Goal: Task Accomplishment & Management: Manage account settings

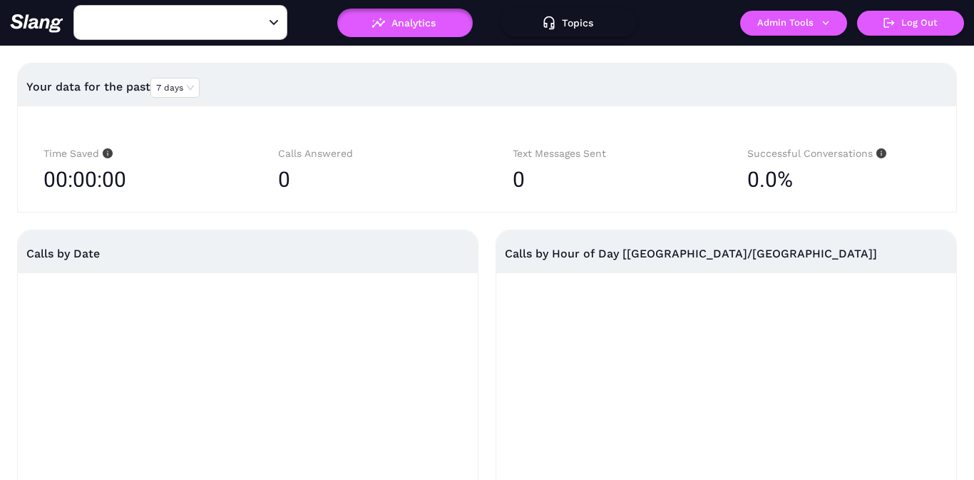
type input "[PERSON_NAME]'s"
click at [791, 31] on button "Admin Tools" at bounding box center [793, 23] width 107 height 25
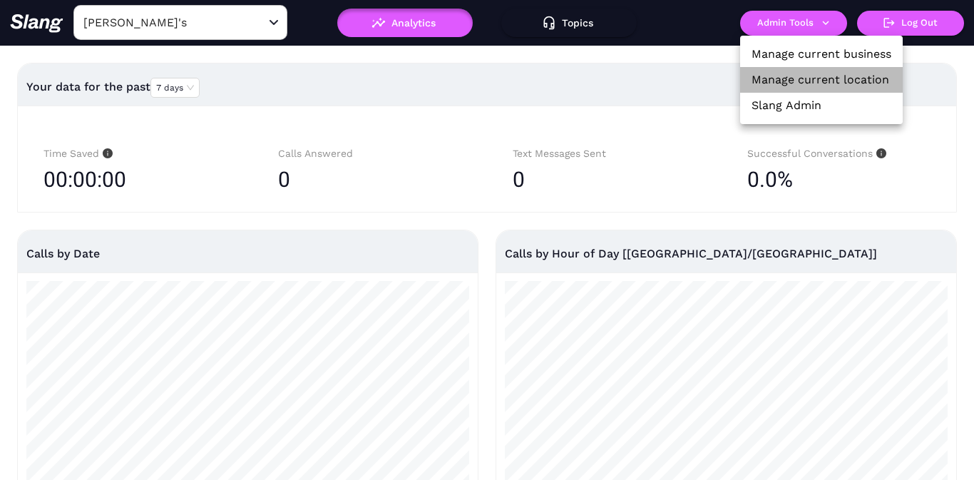
click at [792, 77] on link "Manage current location" at bounding box center [820, 79] width 138 height 17
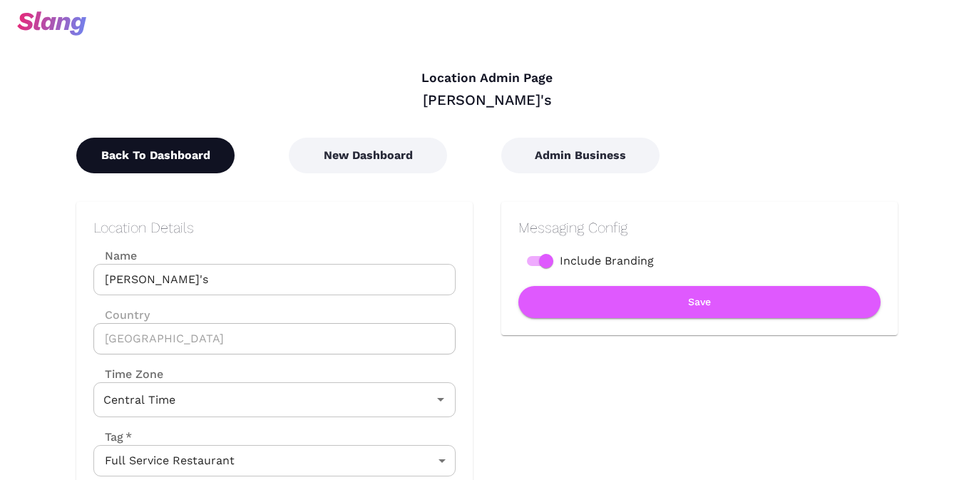
click at [172, 158] on button "Back To Dashboard" at bounding box center [155, 156] width 158 height 36
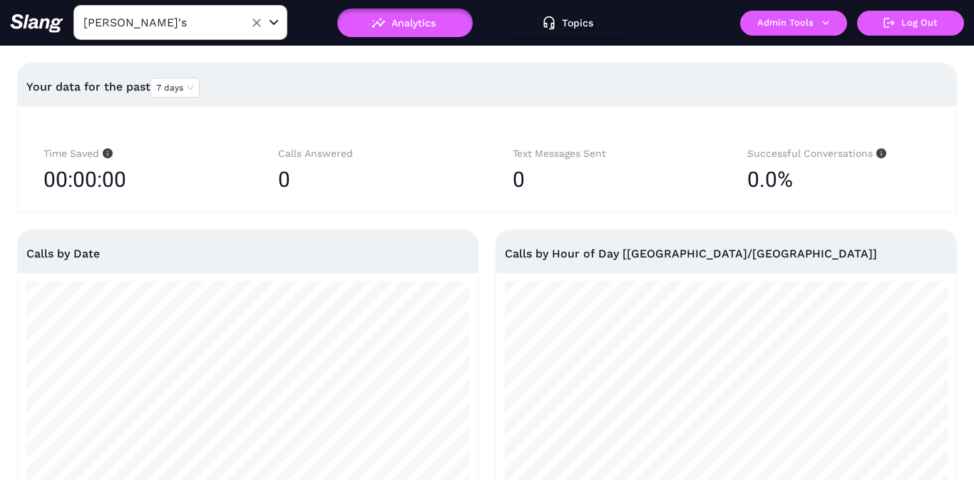
click at [204, 11] on input "[PERSON_NAME]'s" at bounding box center [158, 22] width 157 height 22
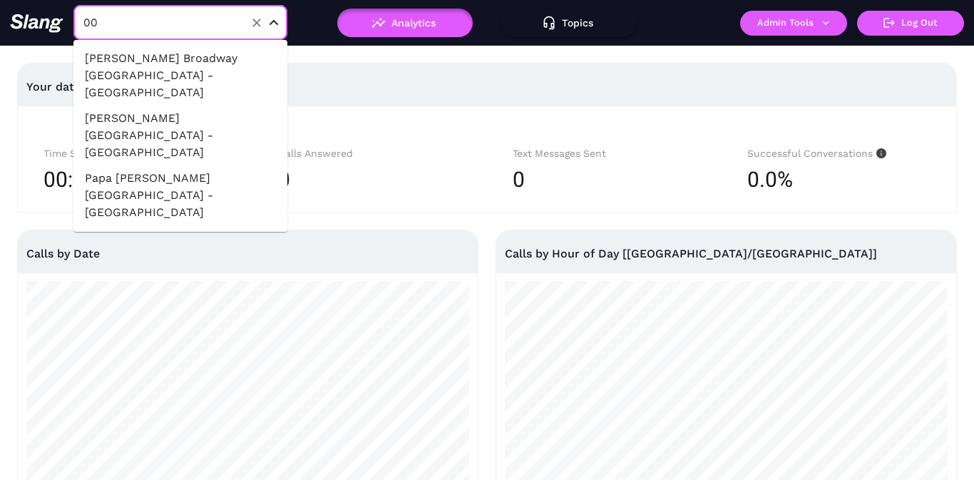
type input "001"
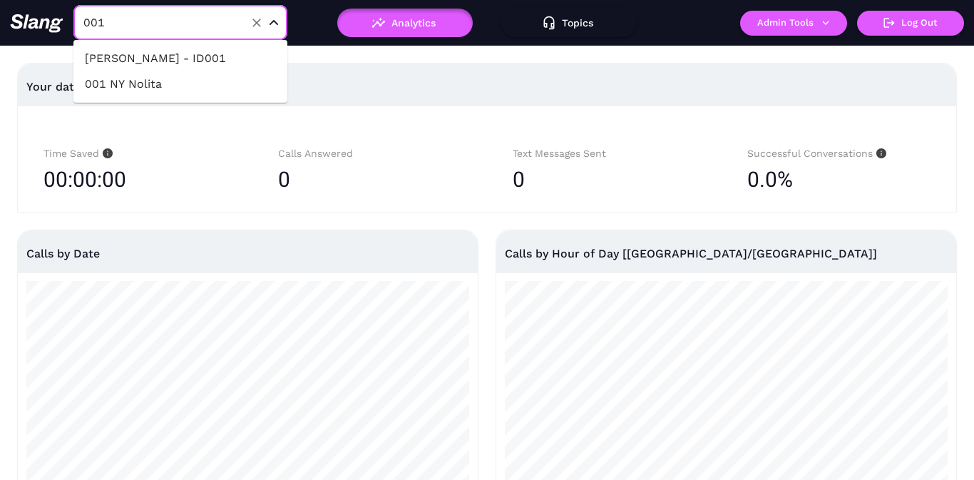
click at [212, 78] on li "001 NY Nolita" at bounding box center [180, 84] width 214 height 26
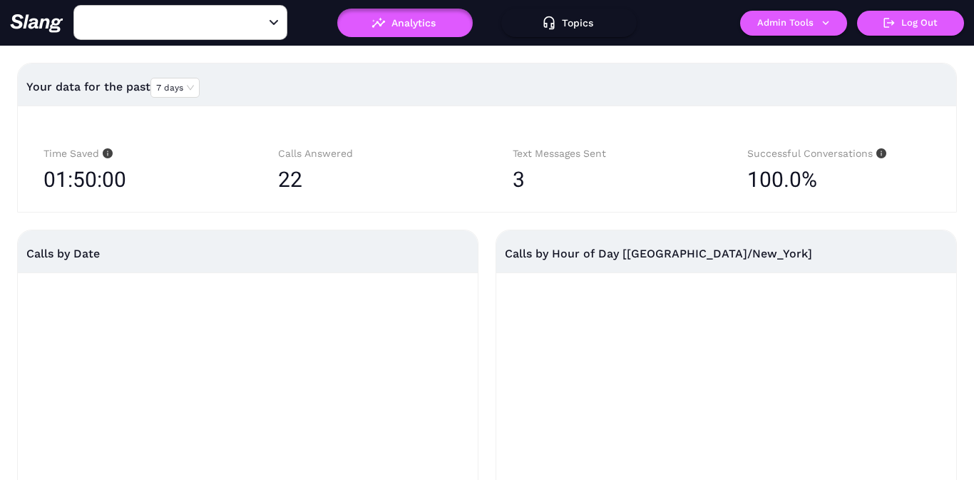
type input "001 NY Nolita"
click at [824, 30] on button "Admin Tools" at bounding box center [793, 23] width 107 height 25
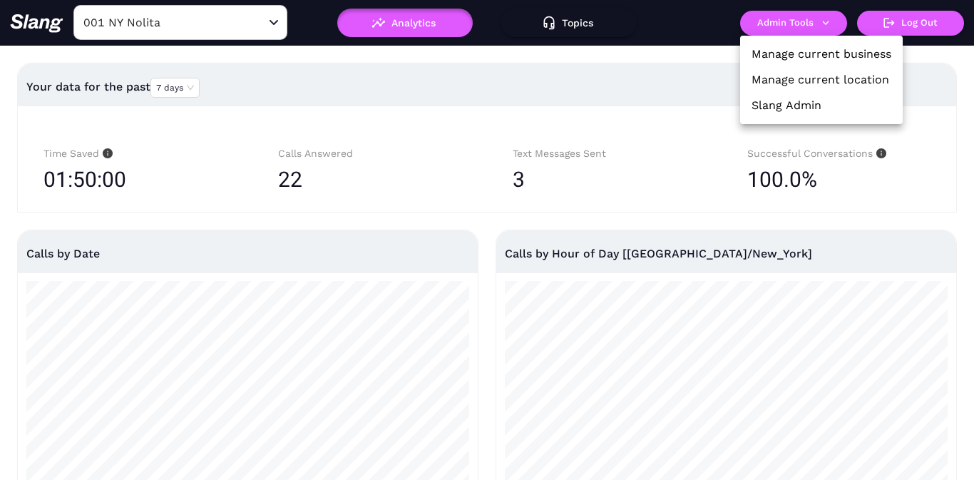
click at [824, 26] on div at bounding box center [487, 240] width 974 height 480
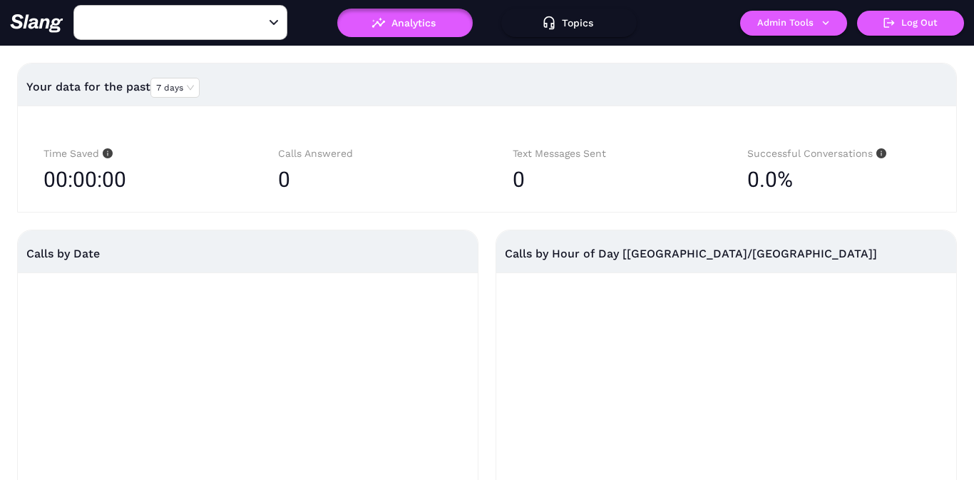
type input "[PERSON_NAME]'s"
click at [768, 29] on button "Admin Tools" at bounding box center [793, 23] width 107 height 25
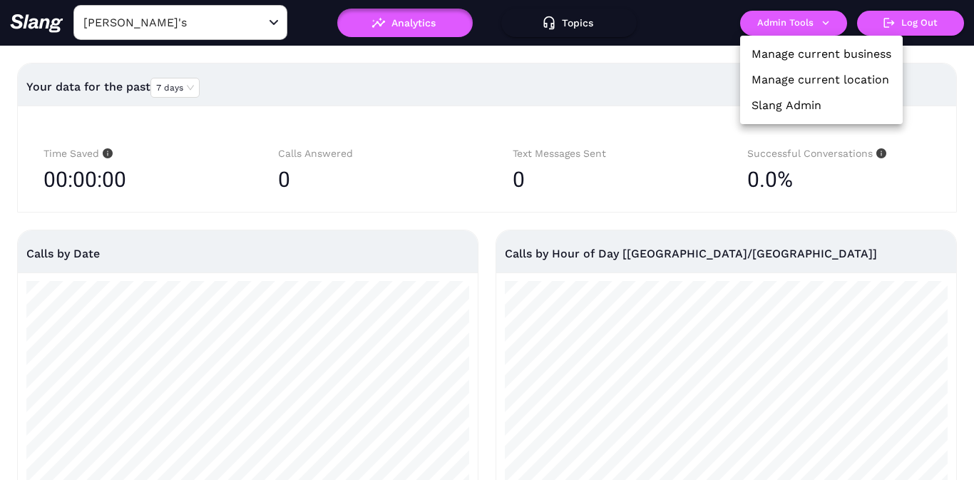
click at [774, 78] on link "Manage current location" at bounding box center [820, 79] width 138 height 17
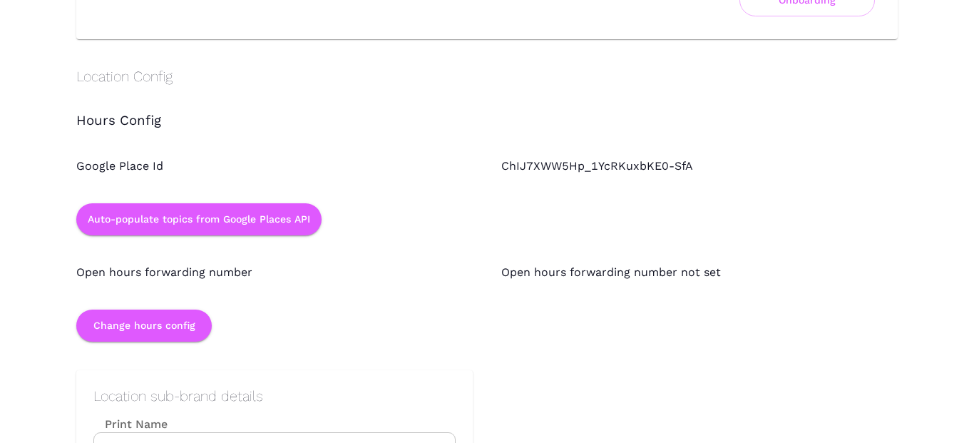
scroll to position [1254, 0]
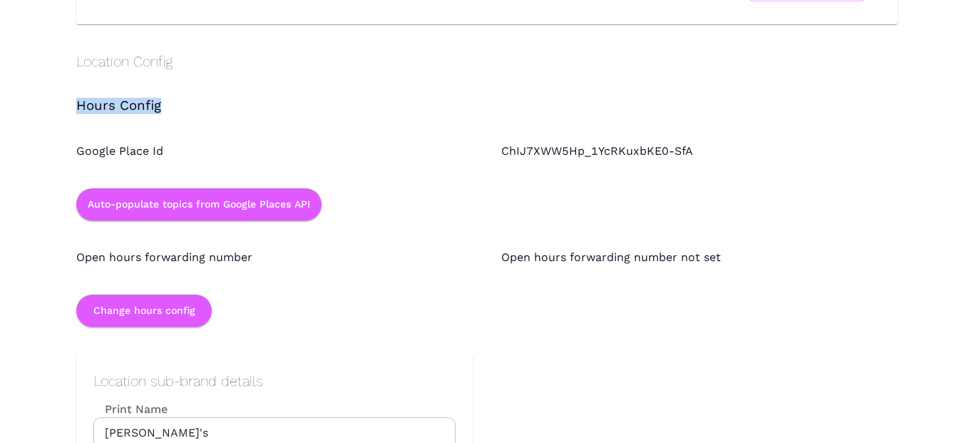
drag, startPoint x: 165, startPoint y: 107, endPoint x: 72, endPoint y: 109, distance: 92.7
click at [72, 109] on div "Hours Config" at bounding box center [473, 92] width 850 height 44
click at [503, 152] on div "ChIJ7XWW5Hp_1YcRKuxbKE0-SfA" at bounding box center [685, 137] width 425 height 46
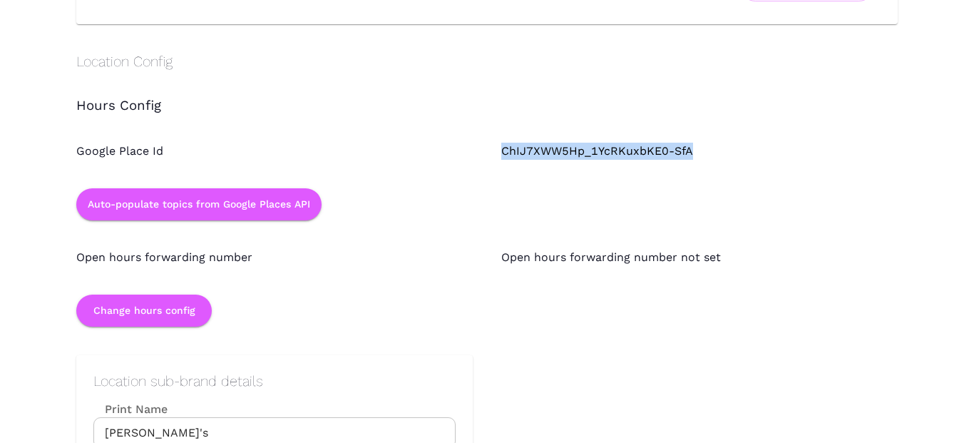
drag, startPoint x: 505, startPoint y: 152, endPoint x: 708, endPoint y: 152, distance: 203.2
click at [709, 152] on div "ChIJ7XWW5Hp_1YcRKuxbKE0-SfA" at bounding box center [685, 137] width 425 height 46
click at [575, 176] on div at bounding box center [685, 190] width 425 height 61
drag, startPoint x: 504, startPoint y: 150, endPoint x: 724, endPoint y: 151, distance: 220.3
click at [724, 151] on div "ChIJ7XWW5Hp_1YcRKuxbKE0-SfA" at bounding box center [685, 137] width 425 height 46
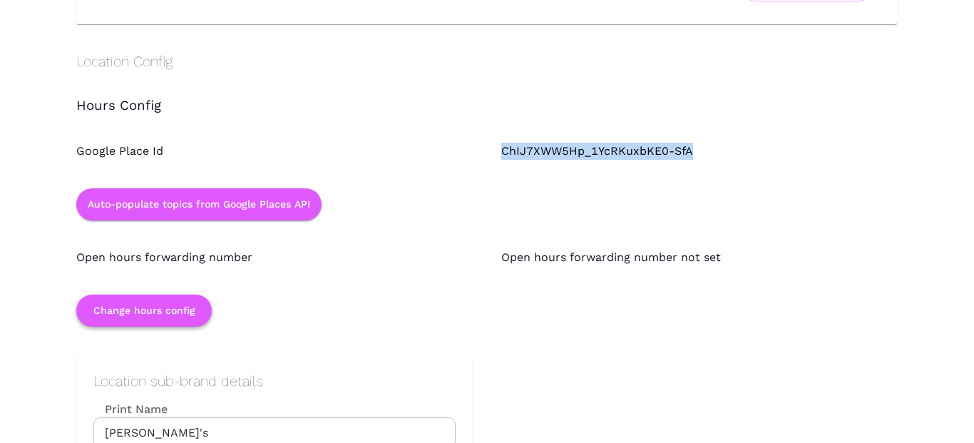
click at [160, 308] on button "Change hours config" at bounding box center [143, 310] width 135 height 32
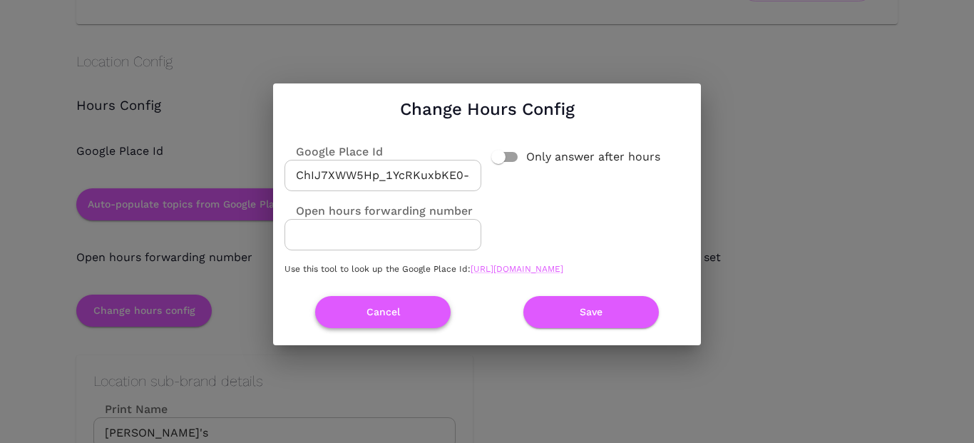
click at [413, 320] on button "Cancel" at bounding box center [382, 312] width 135 height 32
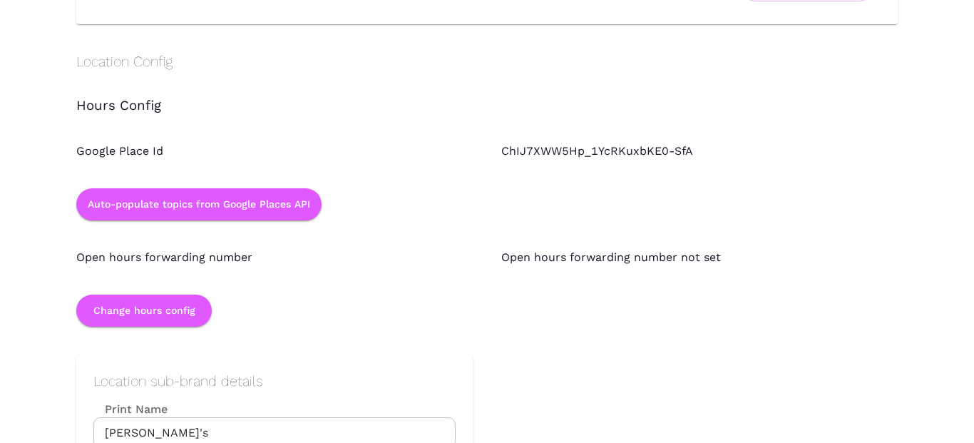
click at [491, 331] on div "Back To Dashboard New Dashboard Admin Business Location Details Name Amelia Gen…" at bounding box center [473, 71] width 850 height 2432
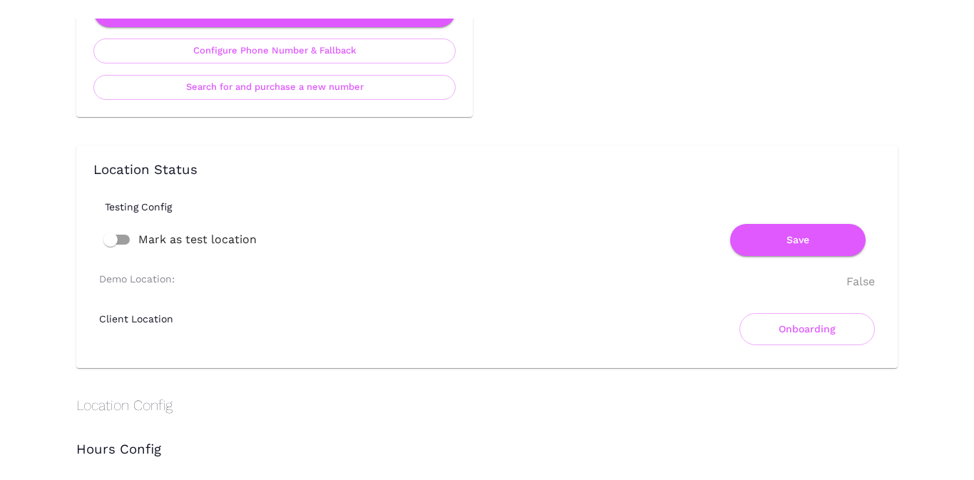
scroll to position [1004, 0]
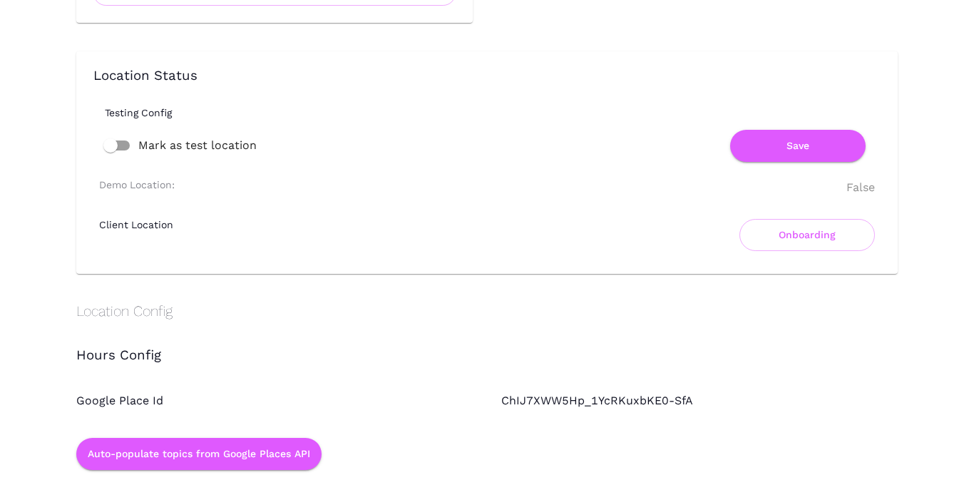
click at [448, 163] on div "Location Status Testing Config Mark as test location Save Demo Location: False …" at bounding box center [486, 162] width 787 height 188
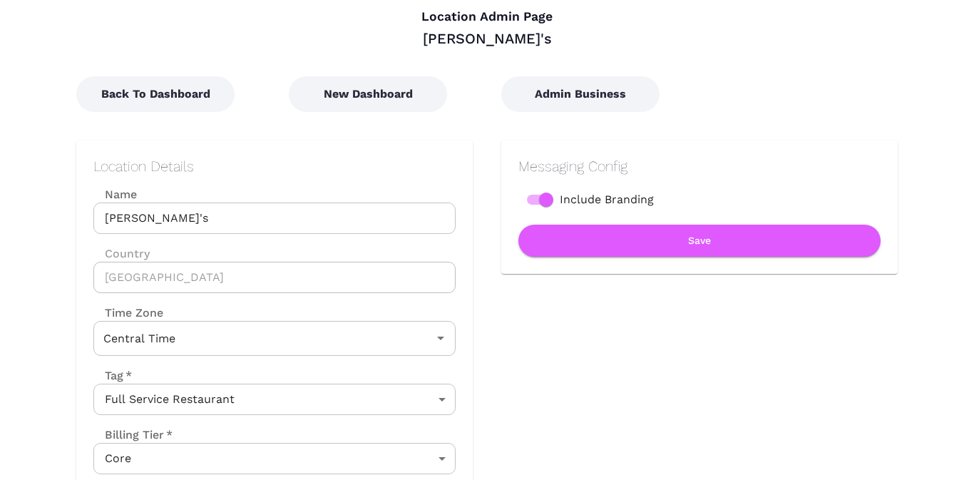
scroll to position [0, 0]
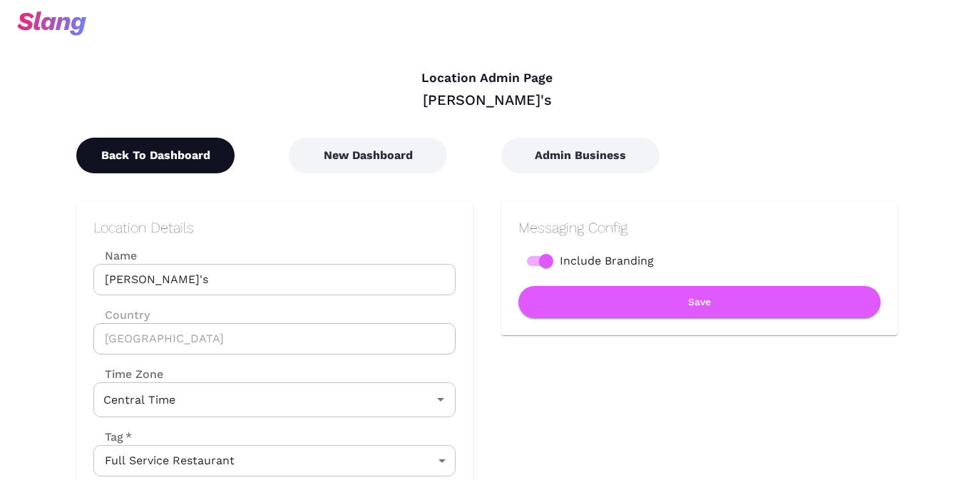
click at [150, 147] on button "Back To Dashboard" at bounding box center [155, 156] width 158 height 36
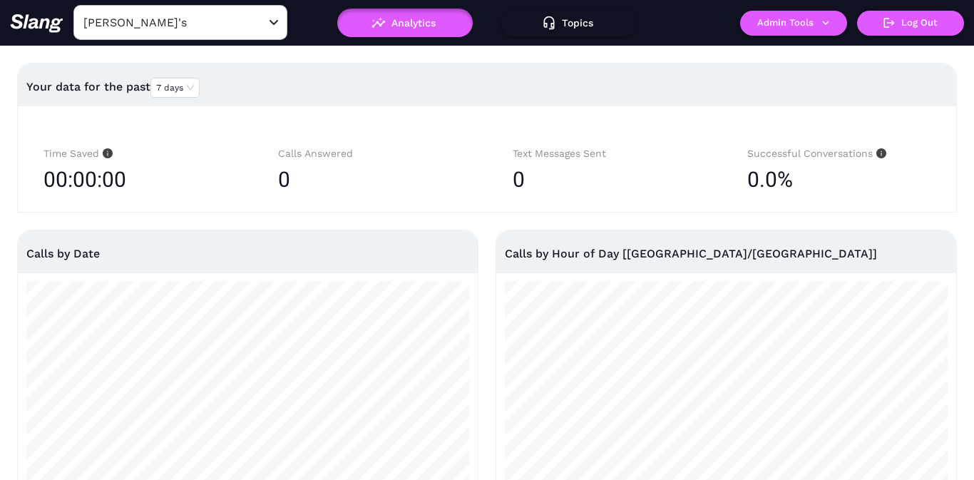
click at [207, 31] on input "[PERSON_NAME]'s" at bounding box center [158, 22] width 157 height 22
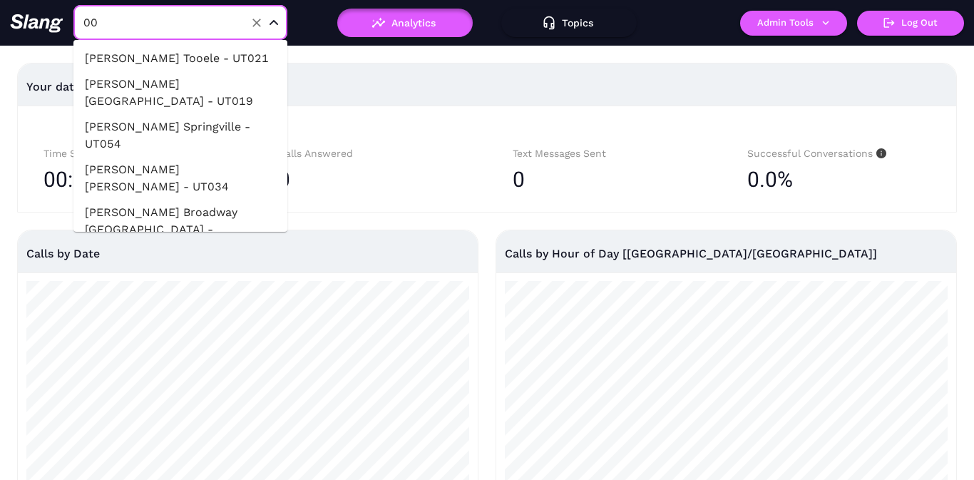
type input "001"
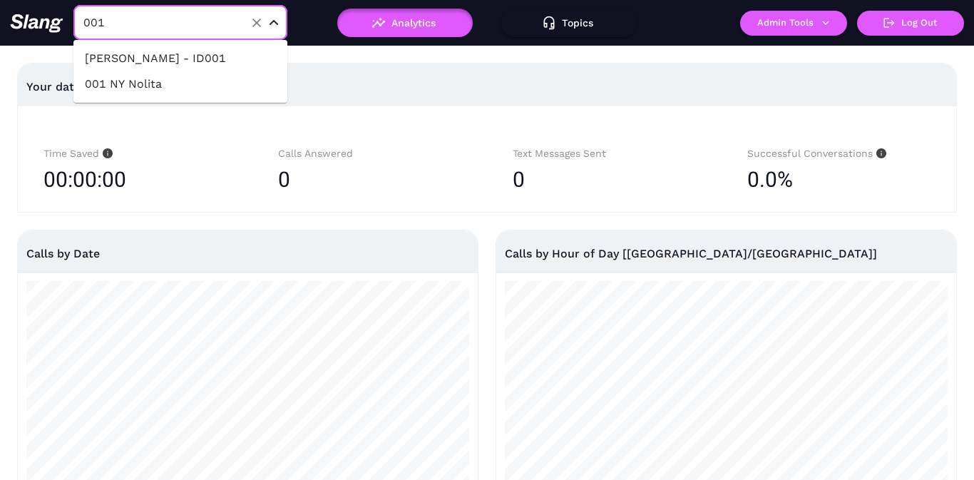
click at [192, 84] on li "001 NY Nolita" at bounding box center [180, 84] width 214 height 26
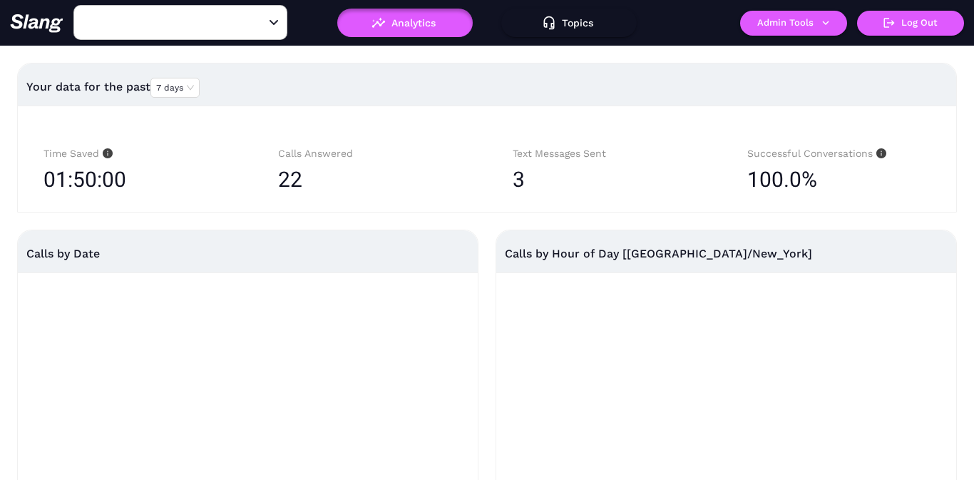
type input "001 NY Nolita"
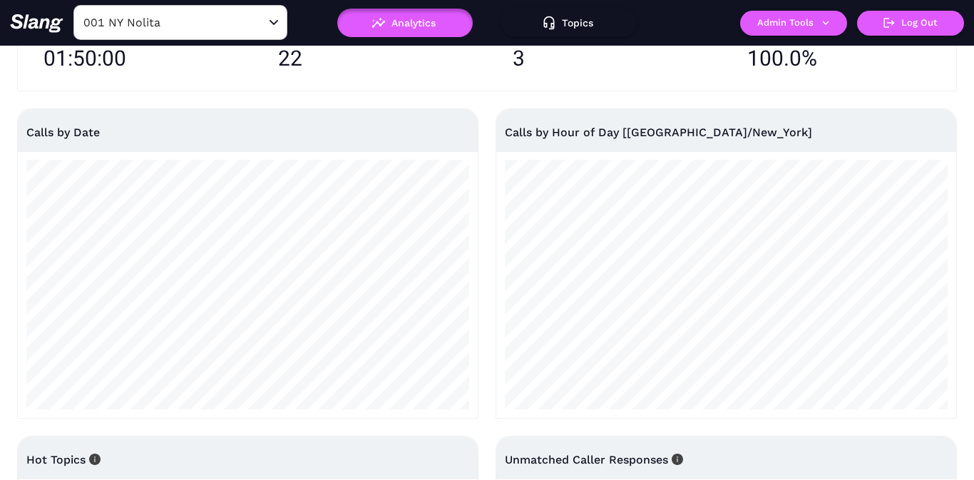
scroll to position [119, 0]
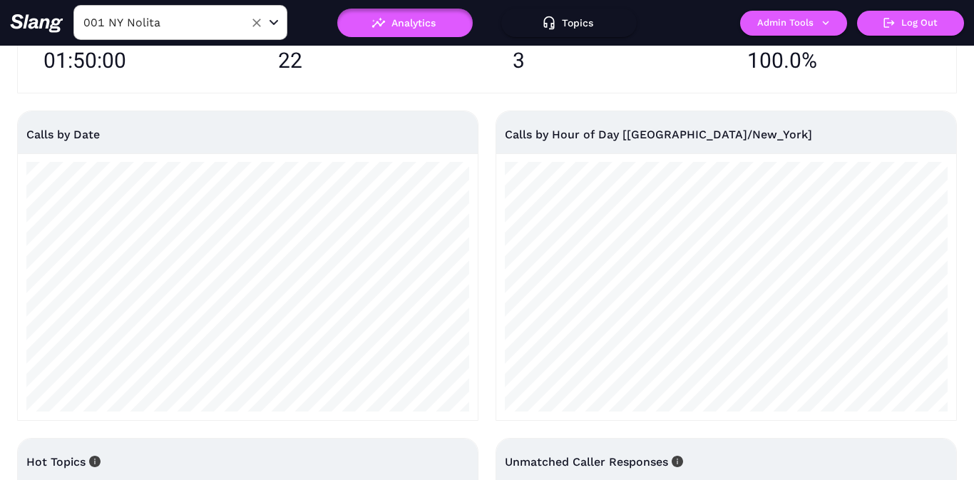
click at [232, 24] on input "001 NY Nolita" at bounding box center [158, 22] width 157 height 22
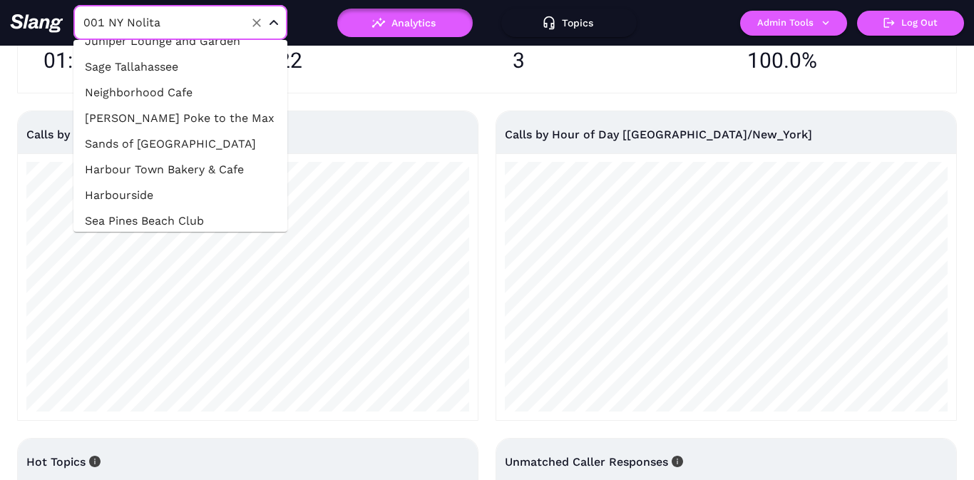
scroll to position [38887, 0]
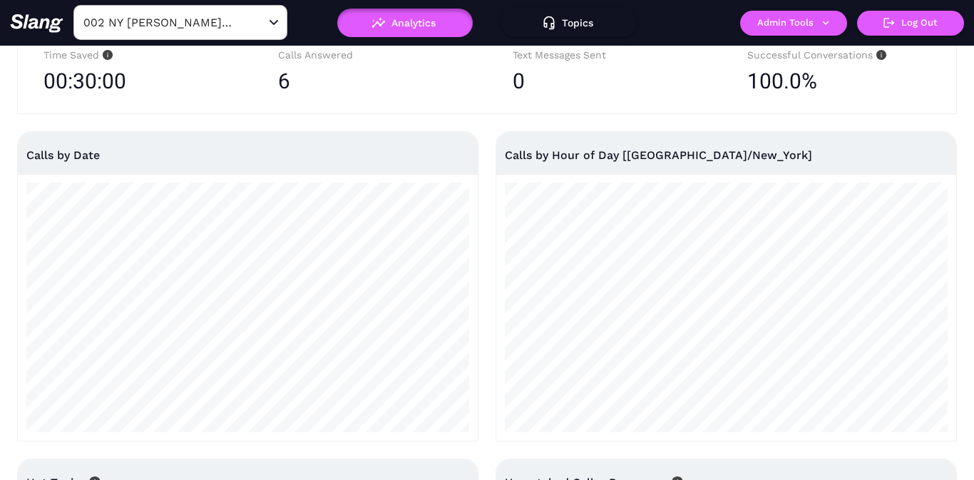
scroll to position [93, 0]
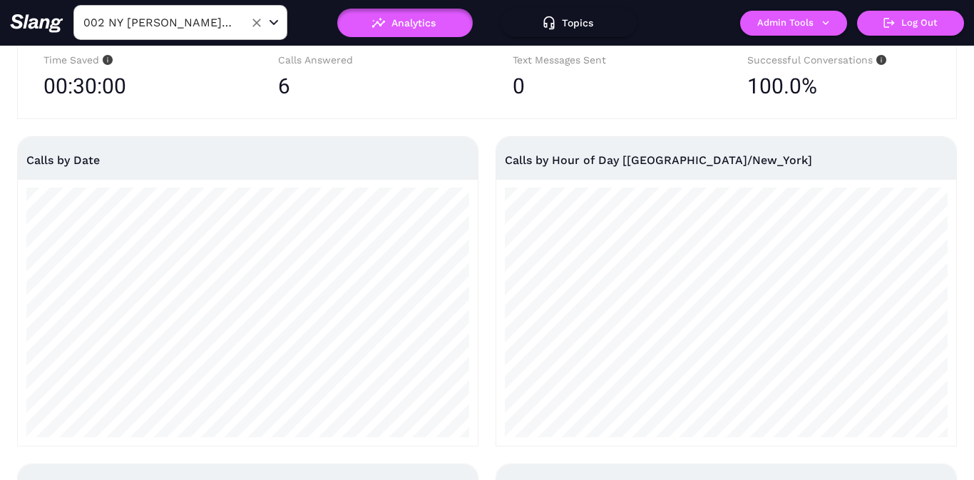
click at [232, 29] on input "002 NY [PERSON_NAME] Yards" at bounding box center [158, 22] width 157 height 22
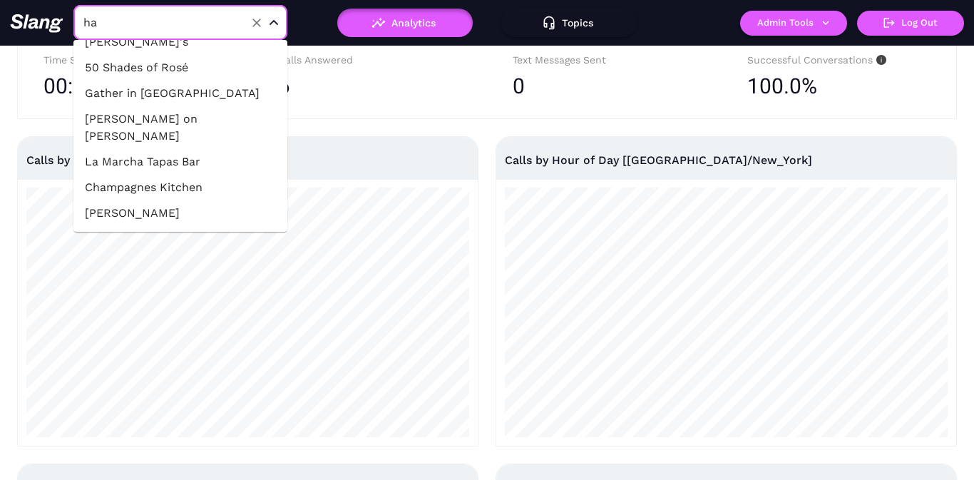
scroll to position [0, 0]
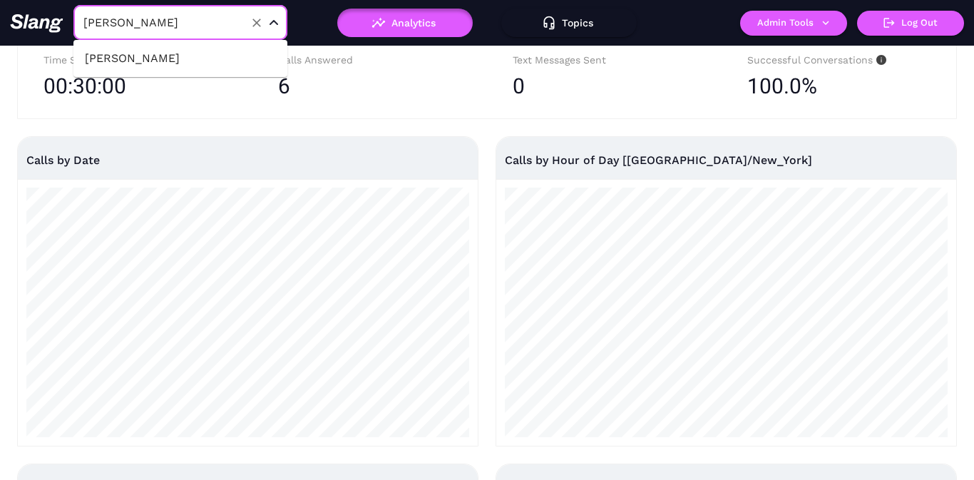
type input "hammi"
click at [205, 58] on li "[PERSON_NAME]" at bounding box center [180, 59] width 214 height 26
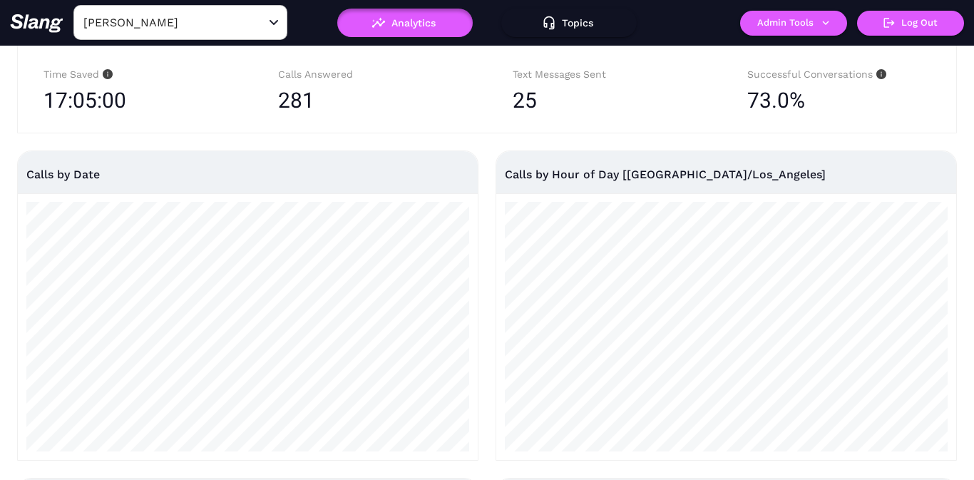
scroll to position [76, 0]
